Goal: Information Seeking & Learning: Check status

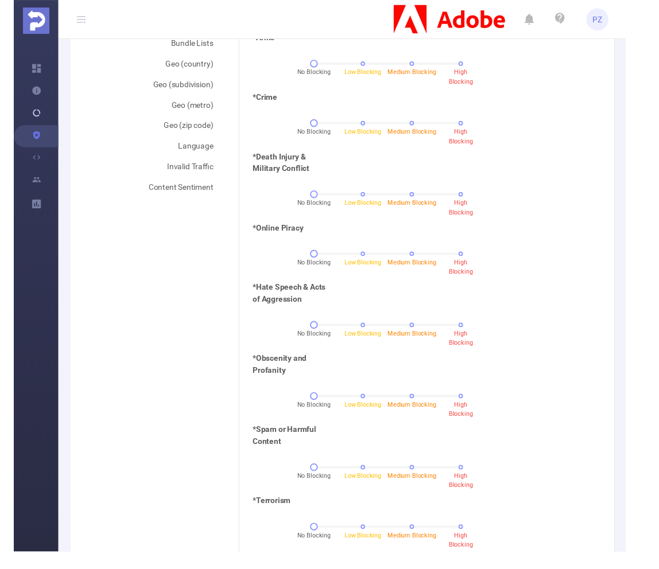
scroll to position [344, 0]
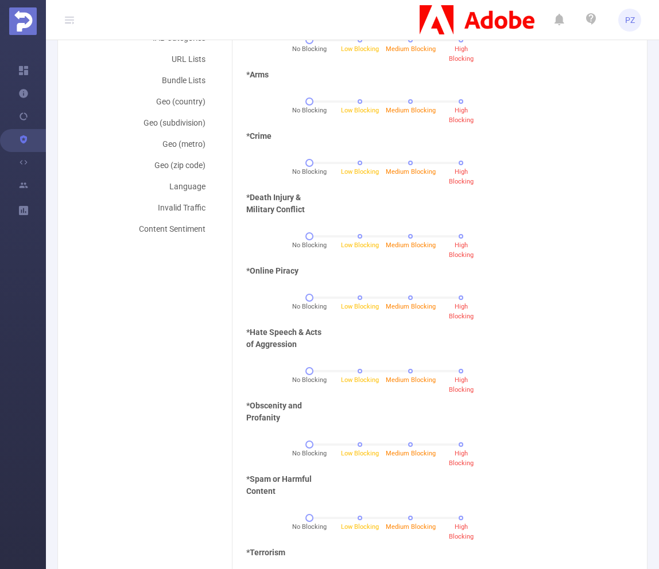
click at [476, 110] on div "*Arms No Blocking Low Blocking Medium Blocking High Blocking" at bounding box center [427, 99] width 371 height 61
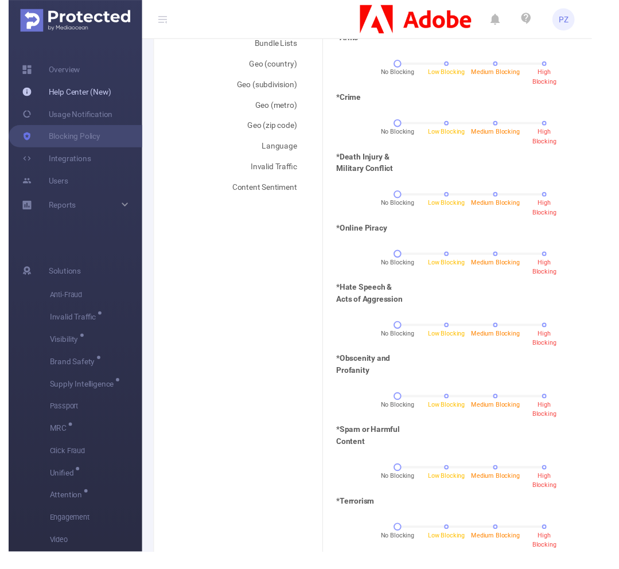
scroll to position [344, 0]
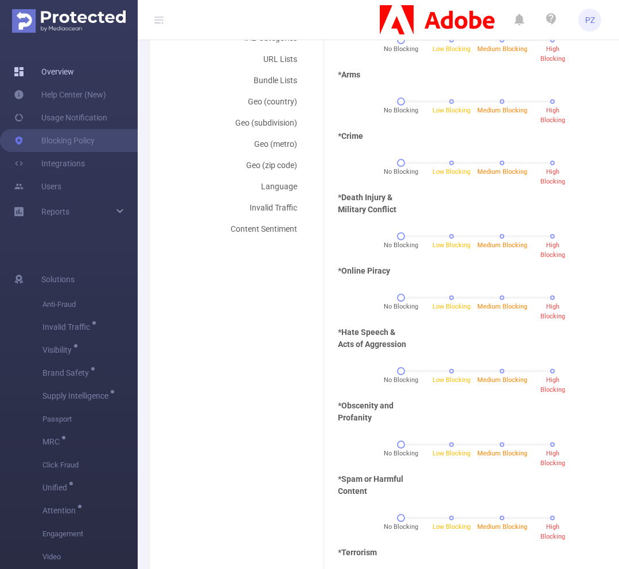
click at [61, 76] on link "Overview" at bounding box center [44, 71] width 60 height 23
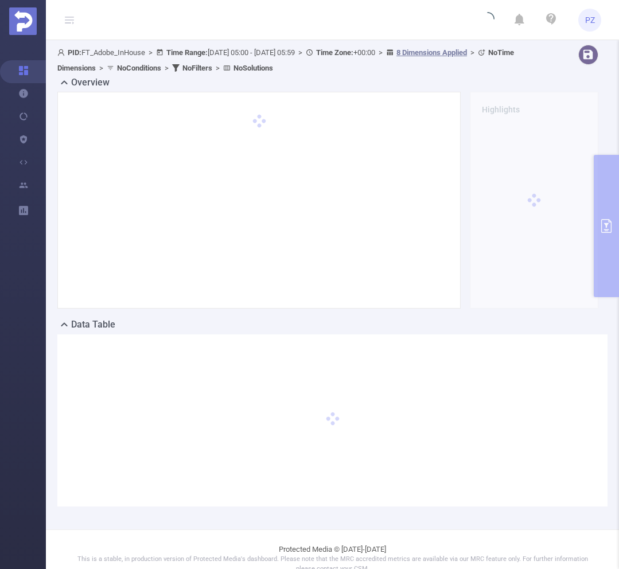
click at [367, 83] on div "Overview" at bounding box center [332, 84] width 550 height 16
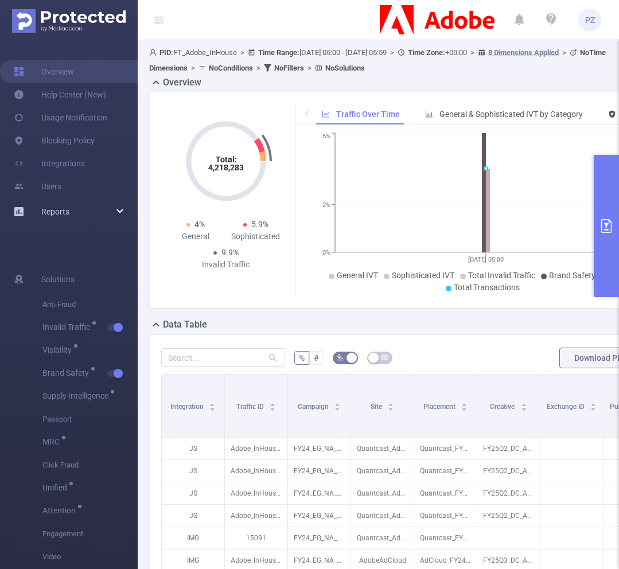
click at [114, 213] on div "Reports" at bounding box center [69, 211] width 138 height 23
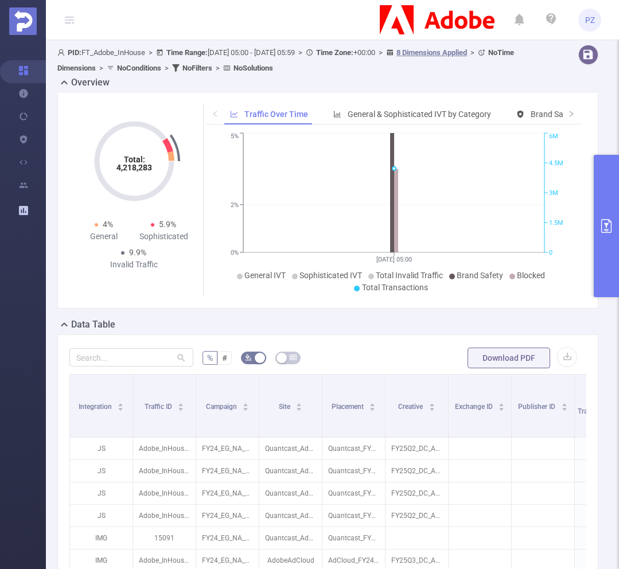
click at [605, 207] on button "primary" at bounding box center [606, 226] width 25 height 142
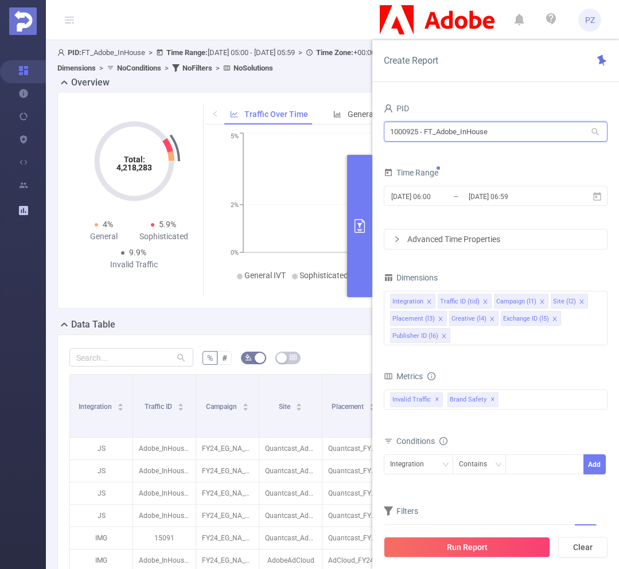
click at [517, 141] on input "1000925 - FT_Adobe_InHouse" at bounding box center [496, 132] width 224 height 20
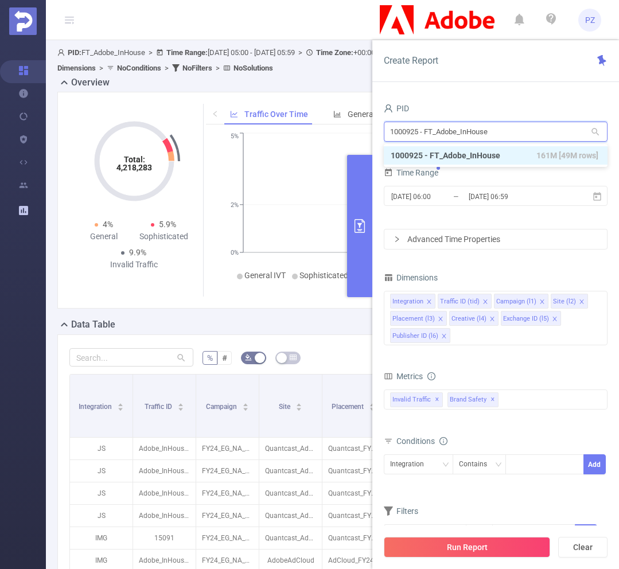
click at [517, 141] on input "1000925 - FT_Adobe_InHouse" at bounding box center [496, 132] width 224 height 20
click at [499, 107] on div "PID" at bounding box center [496, 109] width 224 height 19
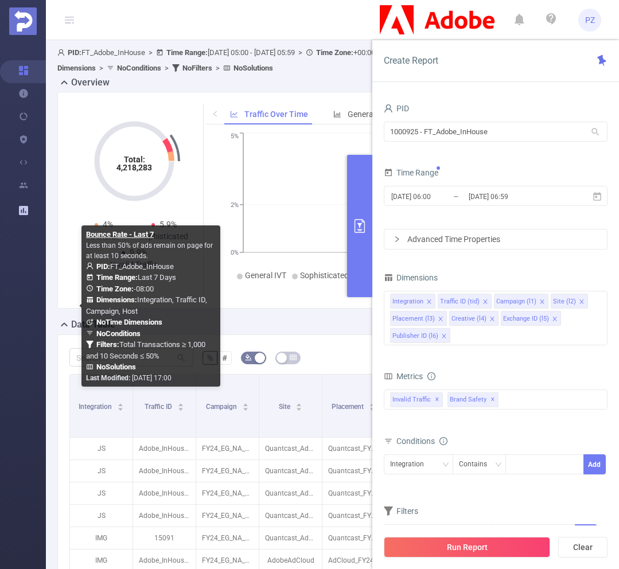
click at [309, 319] on div "Data Table" at bounding box center [332, 326] width 550 height 16
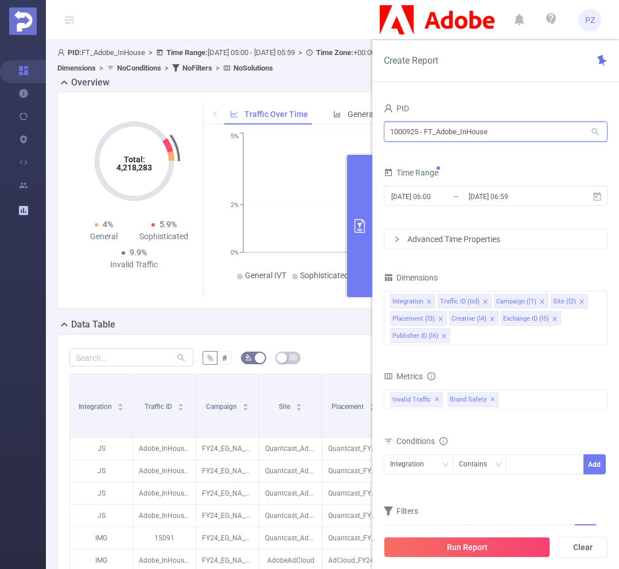
click at [508, 131] on input "1000925 - FT_Adobe_InHouse" at bounding box center [496, 132] width 224 height 20
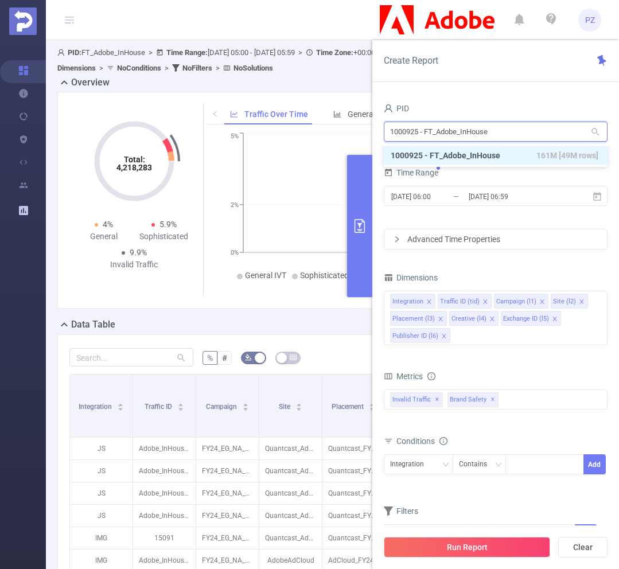
click at [508, 131] on input "1000925 - FT_Adobe_InHouse" at bounding box center [496, 132] width 224 height 20
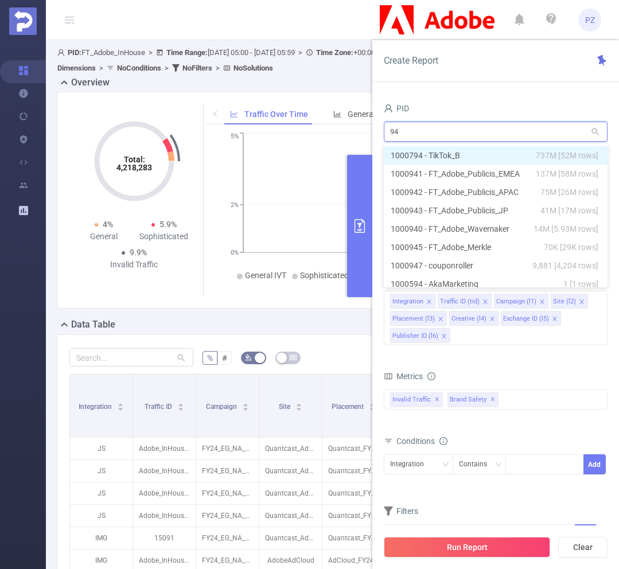
type input "941"
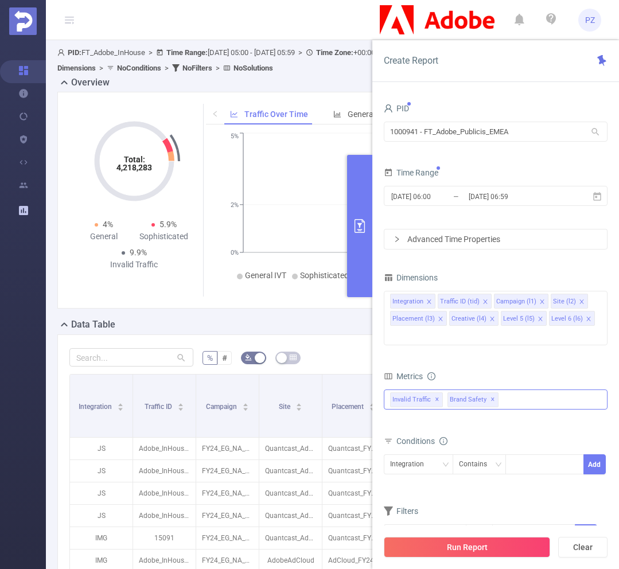
click at [486, 393] on span "Brand Safety ✕" at bounding box center [473, 400] width 51 height 15
click at [479, 542] on button "Run Report" at bounding box center [467, 547] width 166 height 21
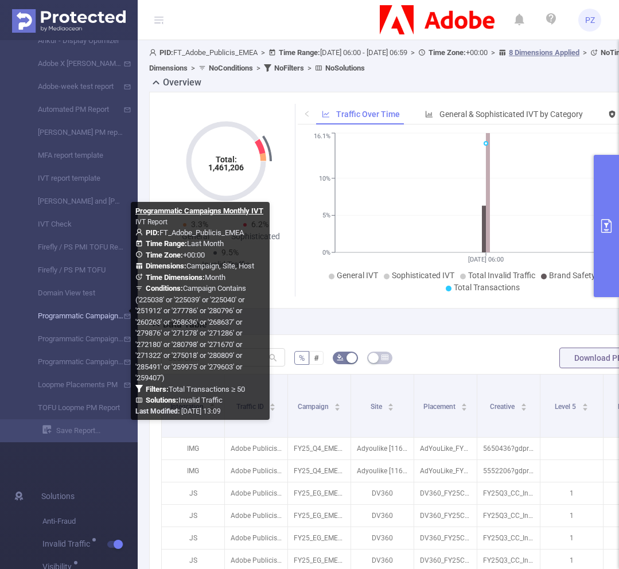
click at [102, 321] on link "Programmatic Campaigns Monthly IVT" at bounding box center [73, 316] width 101 height 23
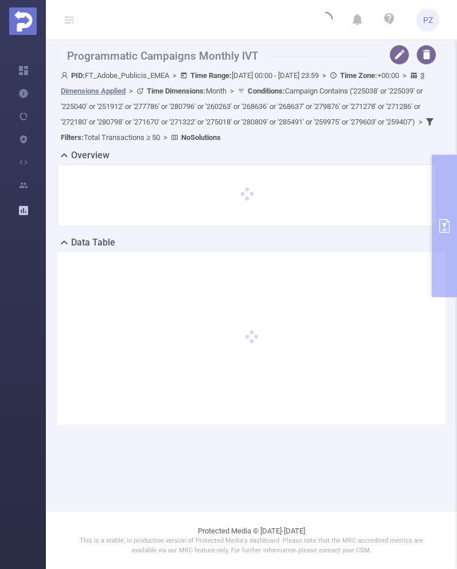
type input "2025-09-01 00:00"
type input "2025-09-30 23:59"
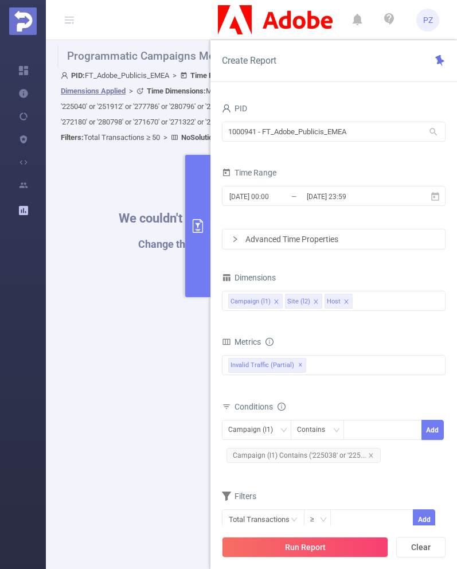
click at [207, 232] on button "primary" at bounding box center [197, 226] width 25 height 142
click at [202, 238] on button "primary" at bounding box center [197, 226] width 25 height 142
click at [196, 250] on button "primary" at bounding box center [197, 226] width 25 height 142
click at [195, 239] on button "primary" at bounding box center [197, 226] width 25 height 142
click at [157, 265] on div "We couldn't find any results matching the report Change the time range or the f…" at bounding box center [251, 438] width 377 height 569
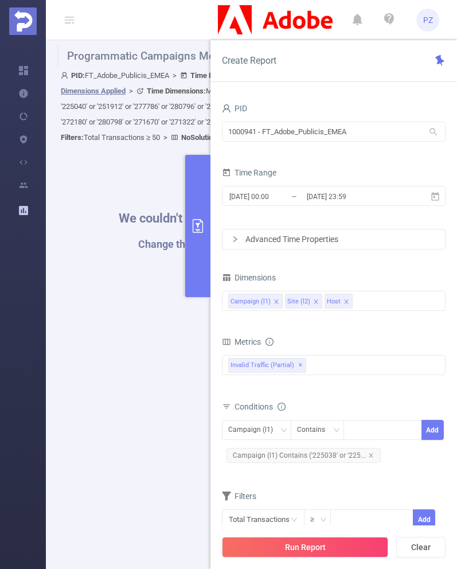
click at [200, 250] on button "primary" at bounding box center [197, 226] width 25 height 142
click at [198, 249] on button "primary" at bounding box center [197, 226] width 25 height 142
click at [198, 250] on button "primary" at bounding box center [197, 226] width 25 height 142
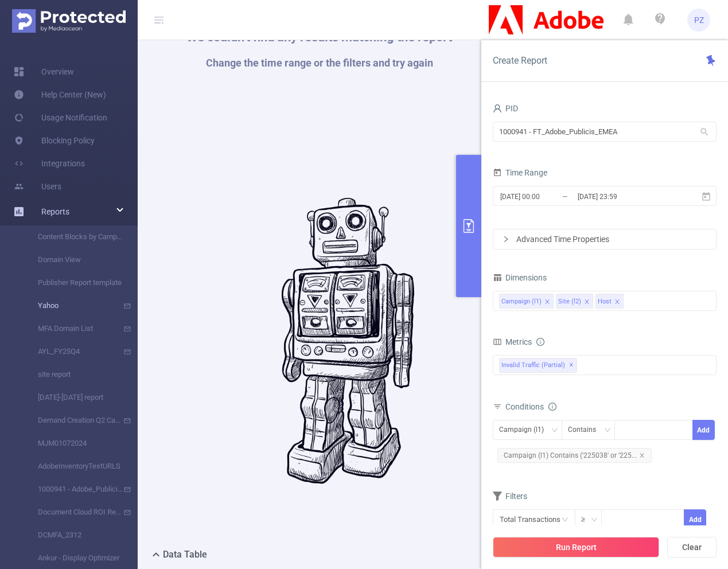
scroll to position [184, 0]
